Goal: Task Accomplishment & Management: Manage account settings

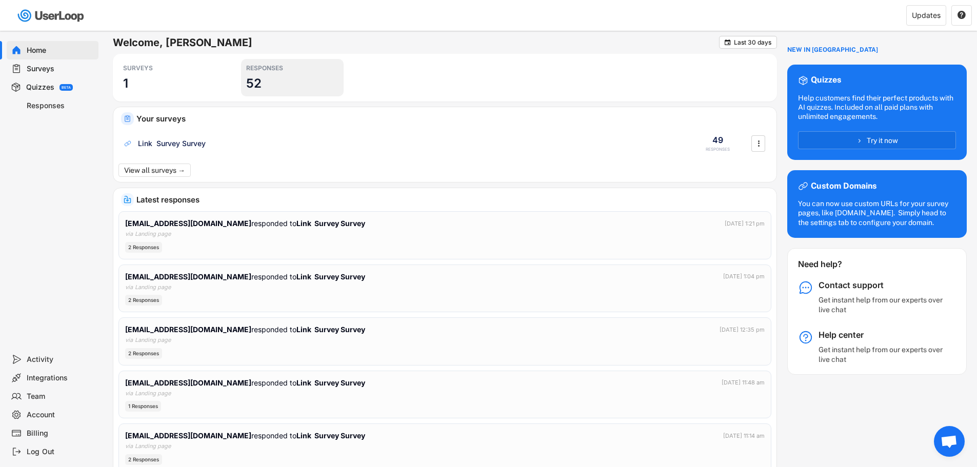
click at [256, 87] on h3 "52" at bounding box center [253, 83] width 15 height 16
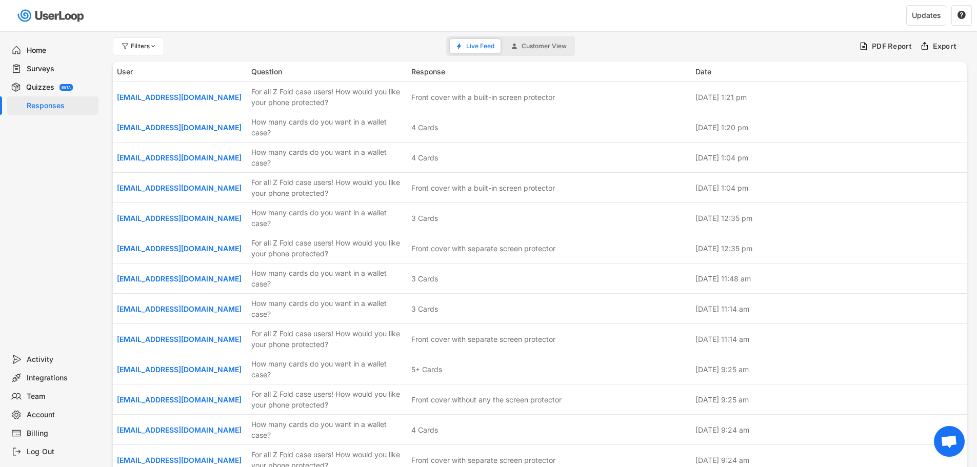
click at [43, 107] on div "Responses" at bounding box center [61, 106] width 68 height 10
click at [45, 63] on div "Surveys" at bounding box center [53, 68] width 92 height 18
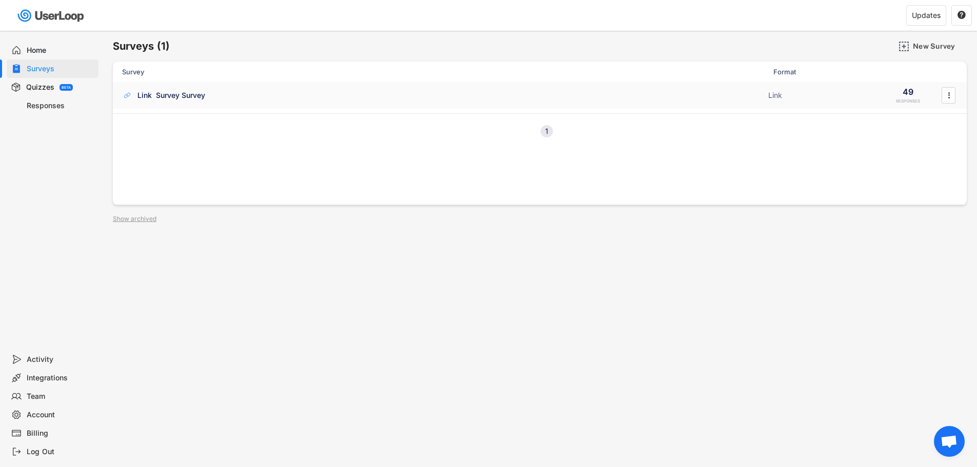
click at [333, 97] on div "Link Survey Survey ACTIVE" at bounding box center [442, 95] width 640 height 11
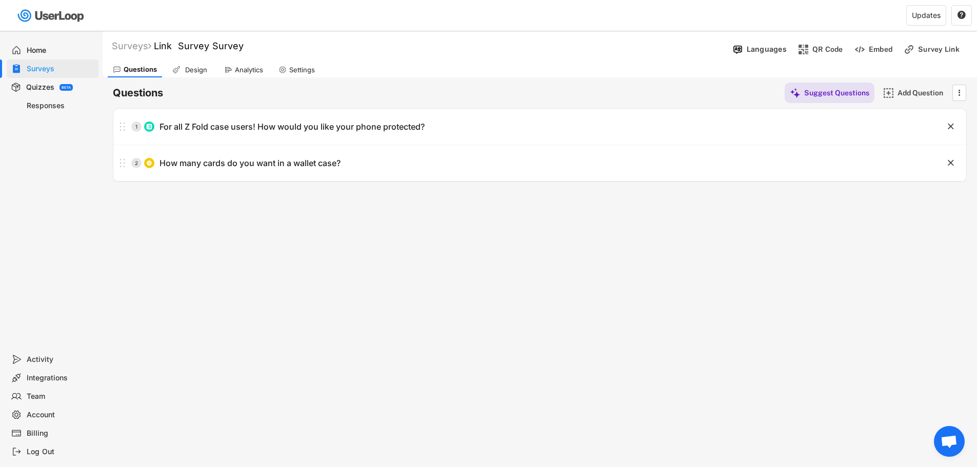
click at [215, 73] on div "Questions Design Analytics Settings" at bounding box center [540, 68] width 874 height 18
click at [253, 66] on div "Analytics" at bounding box center [249, 70] width 28 height 9
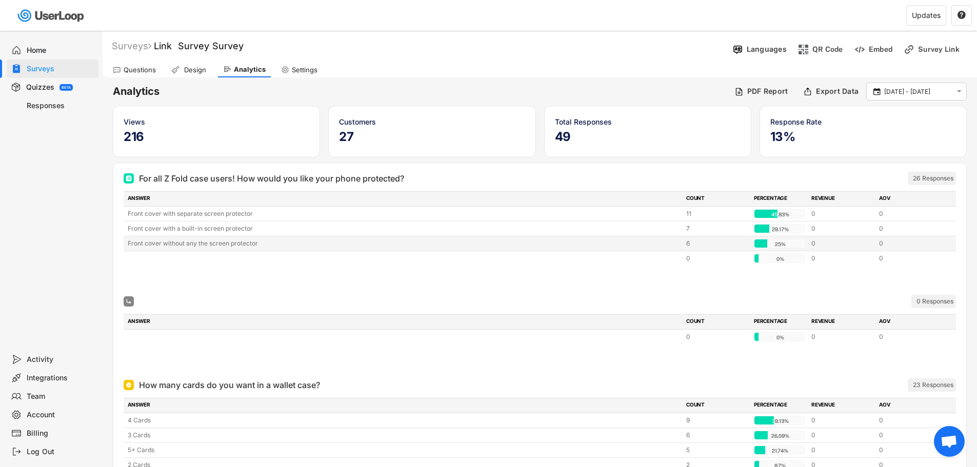
click at [183, 244] on div "Front cover without any the screen protector" at bounding box center [404, 243] width 552 height 9
click at [732, 311] on div "0 Responses" at bounding box center [540, 301] width 832 height 21
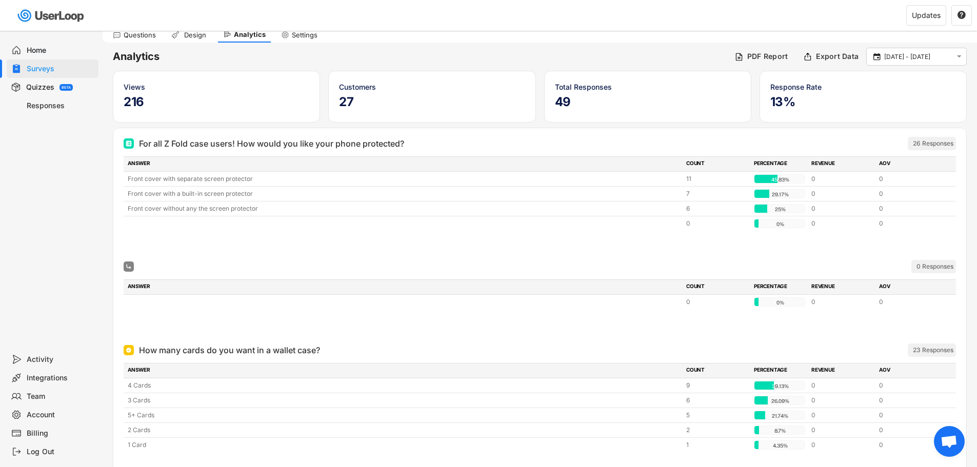
scroll to position [78, 0]
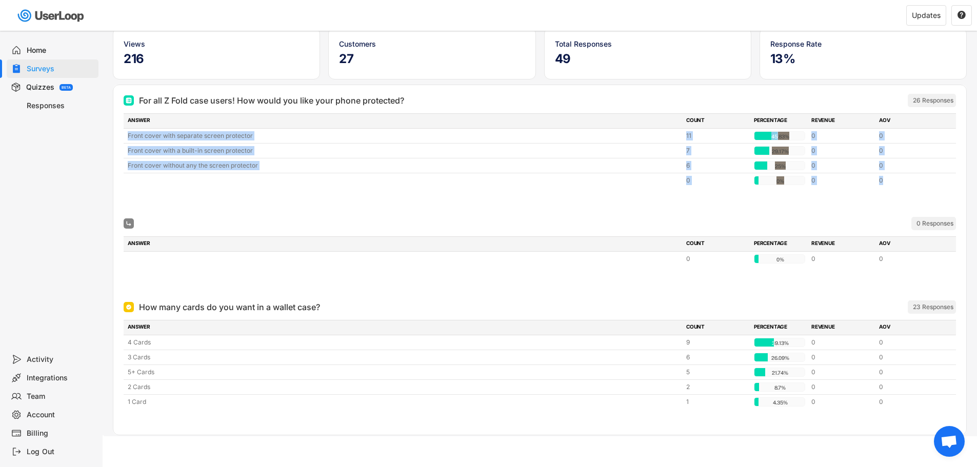
drag, startPoint x: 110, startPoint y: 137, endPoint x: 902, endPoint y: 209, distance: 795.0
click at [902, 209] on div "Analytics PDF Report Export Data  [DATE] - [DATE]  Views 216 Customers 27 Tot…" at bounding box center [540, 217] width 874 height 437
click at [902, 209] on div at bounding box center [540, 203] width 832 height 21
